Goal: Navigation & Orientation: Find specific page/section

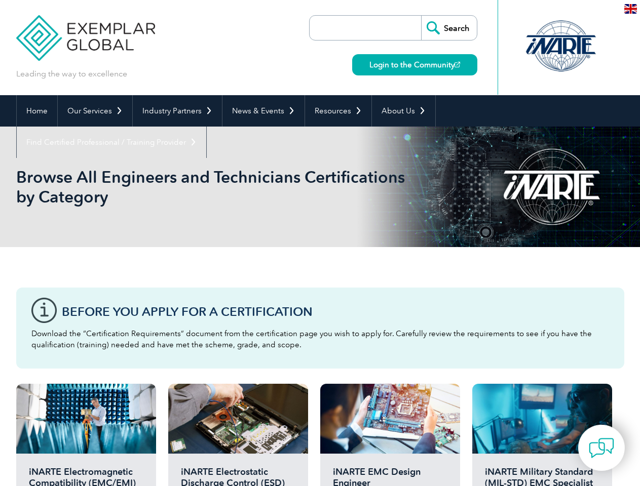
click at [320, 243] on div "Browse All Engineers and Technicians Certifications by Category" at bounding box center [320, 187] width 608 height 121
click at [94, 111] on link "Our Services" at bounding box center [95, 110] width 74 height 31
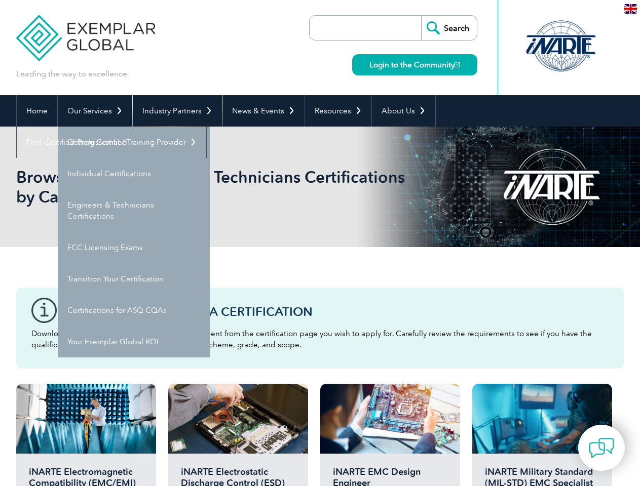
click at [175, 111] on link "Industry Partners" at bounding box center [177, 110] width 89 height 31
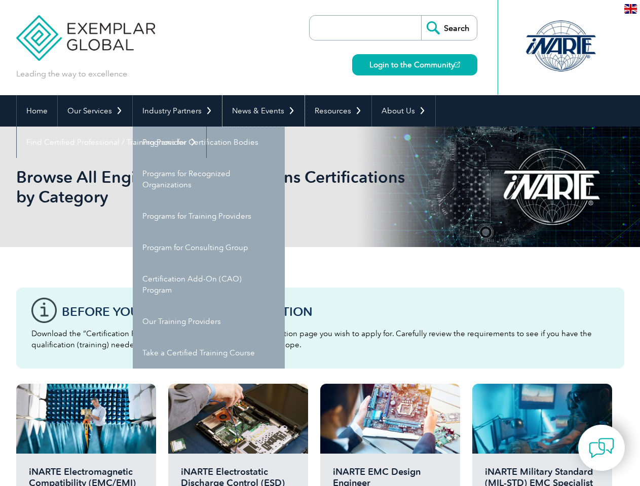
click at [260, 111] on link "News & Events" at bounding box center [263, 110] width 82 height 31
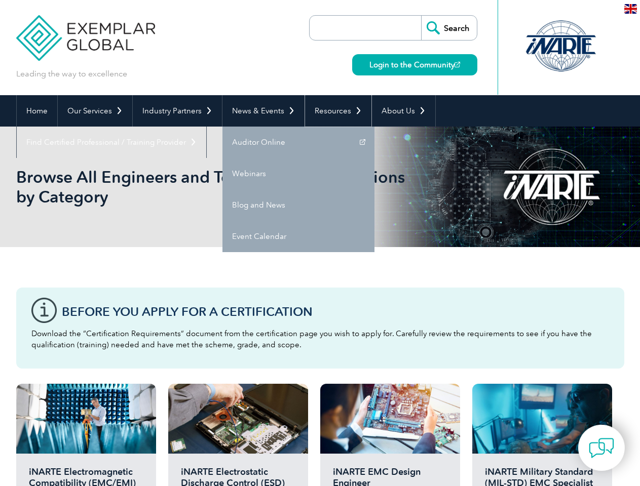
click at [334, 111] on link "Resources" at bounding box center [338, 110] width 66 height 31
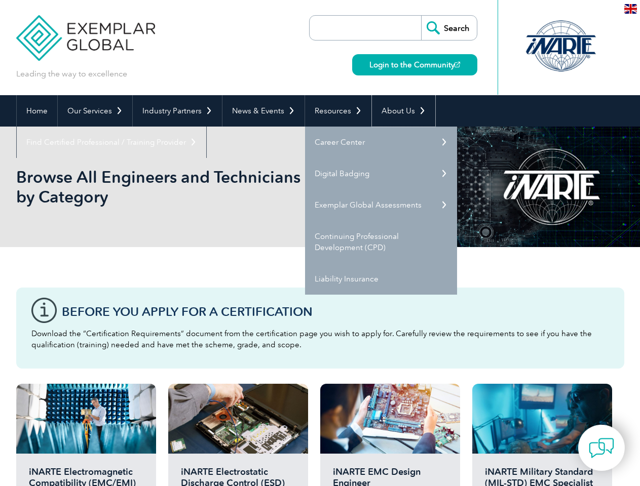
click at [398, 111] on link "About Us" at bounding box center [403, 110] width 63 height 31
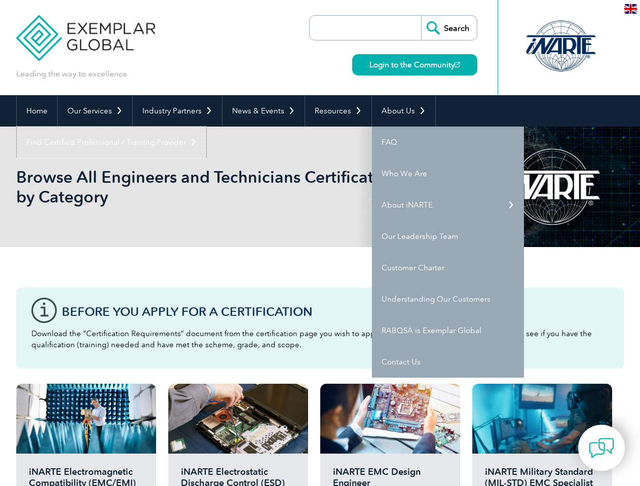
click at [206, 127] on link "Find Certified Professional / Training Provider" at bounding box center [111, 142] width 189 height 31
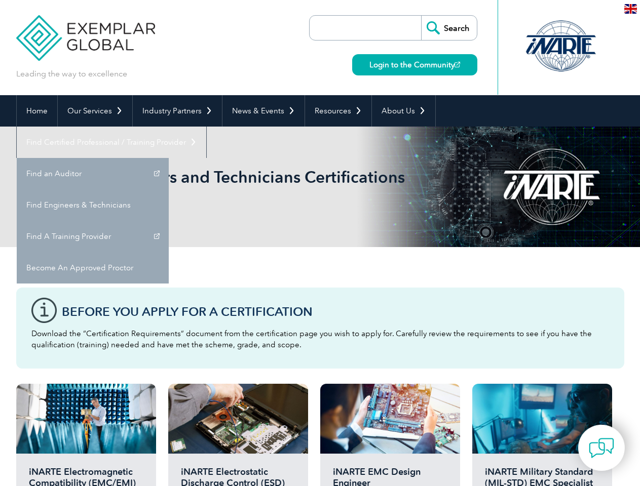
click at [601, 448] on img at bounding box center [600, 448] width 25 height 25
